Goal: Information Seeking & Learning: Understand process/instructions

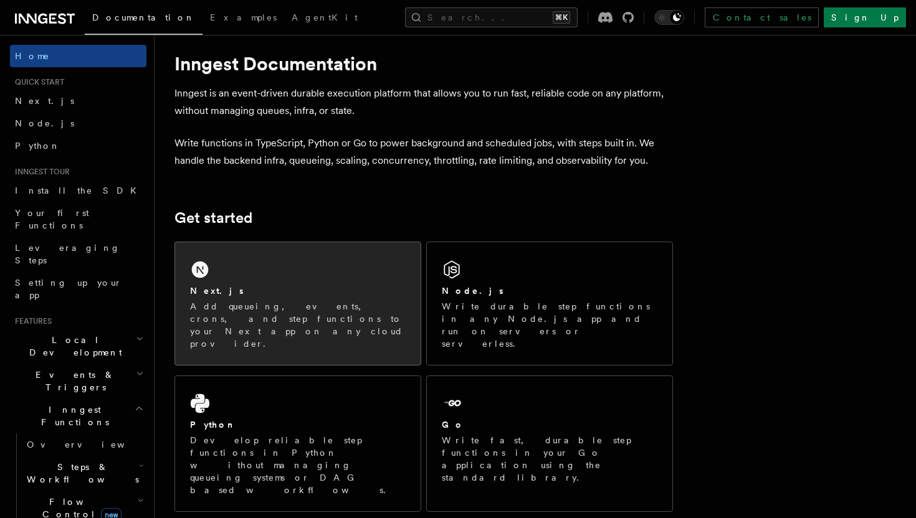
scroll to position [36, 0]
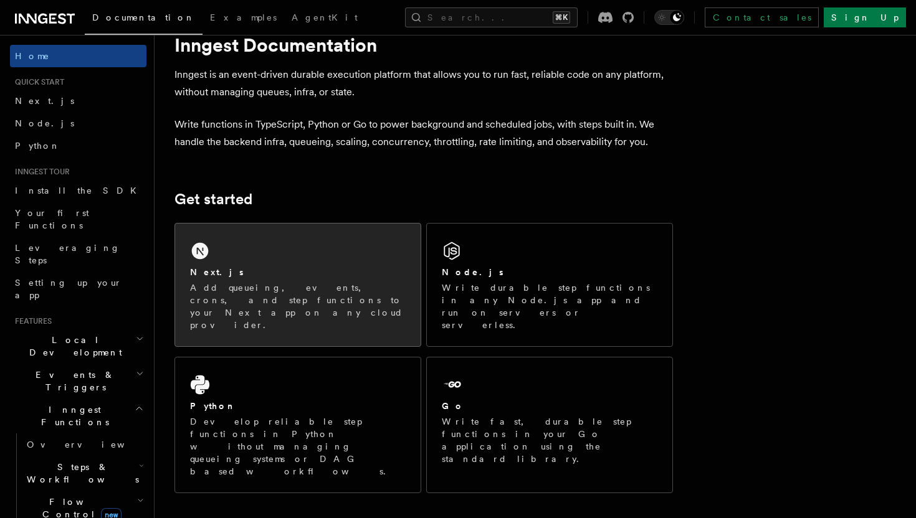
click at [212, 293] on p "Add queueing, events, crons, and step functions to your Next app on any cloud p…" at bounding box center [298, 307] width 216 height 50
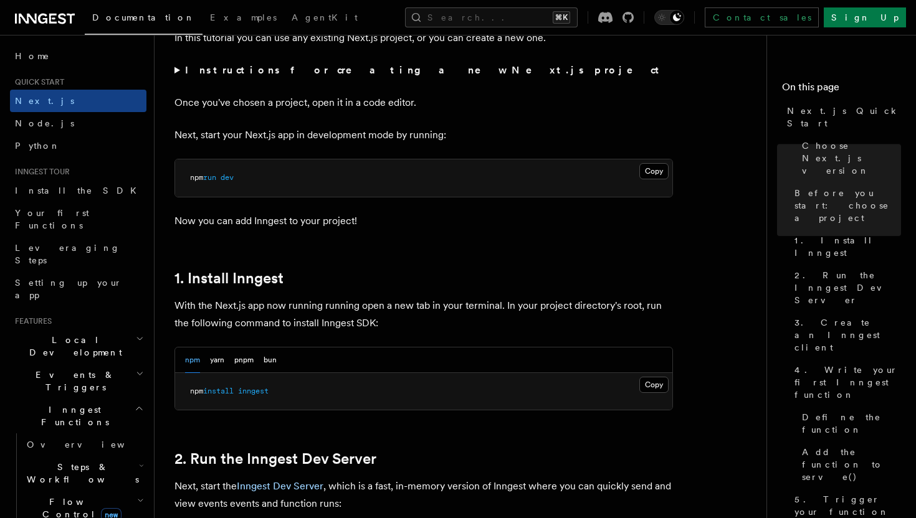
scroll to position [476, 0]
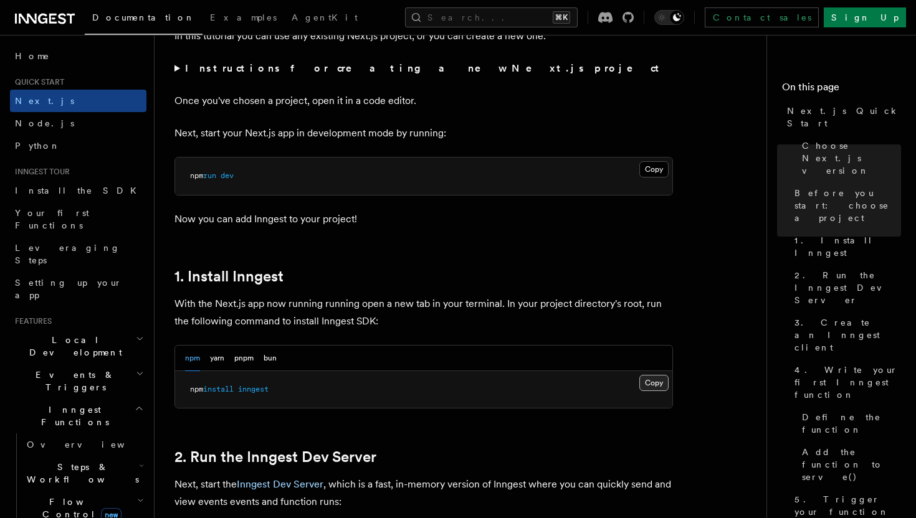
click at [649, 378] on button "Copy Copied" at bounding box center [653, 383] width 29 height 16
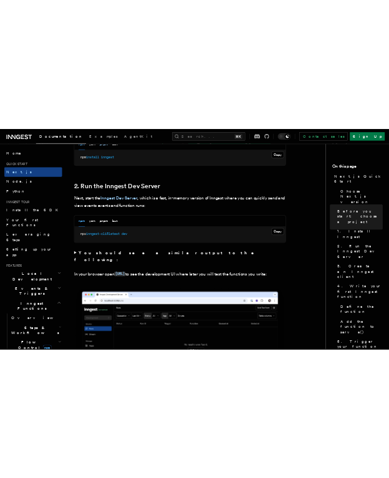
scroll to position [799, 0]
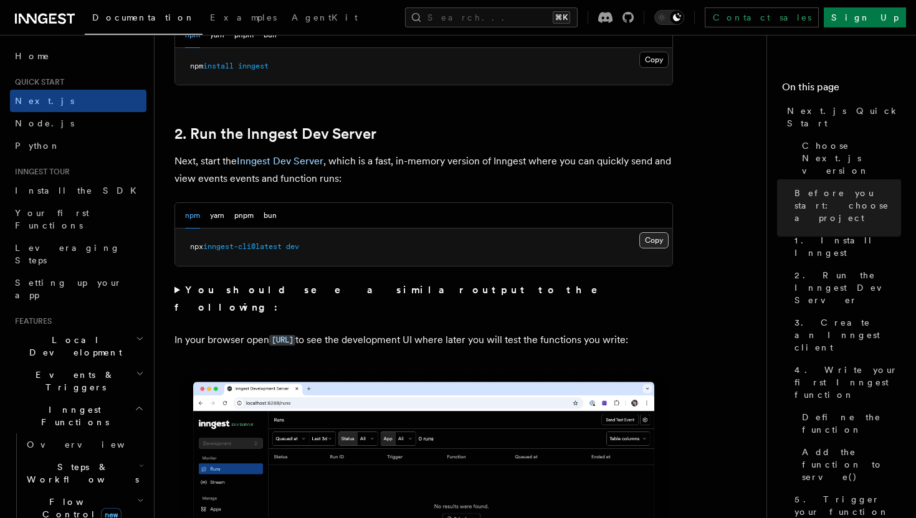
click at [647, 237] on button "Copy Copied" at bounding box center [653, 240] width 29 height 16
